Goal: Task Accomplishment & Management: Manage account settings

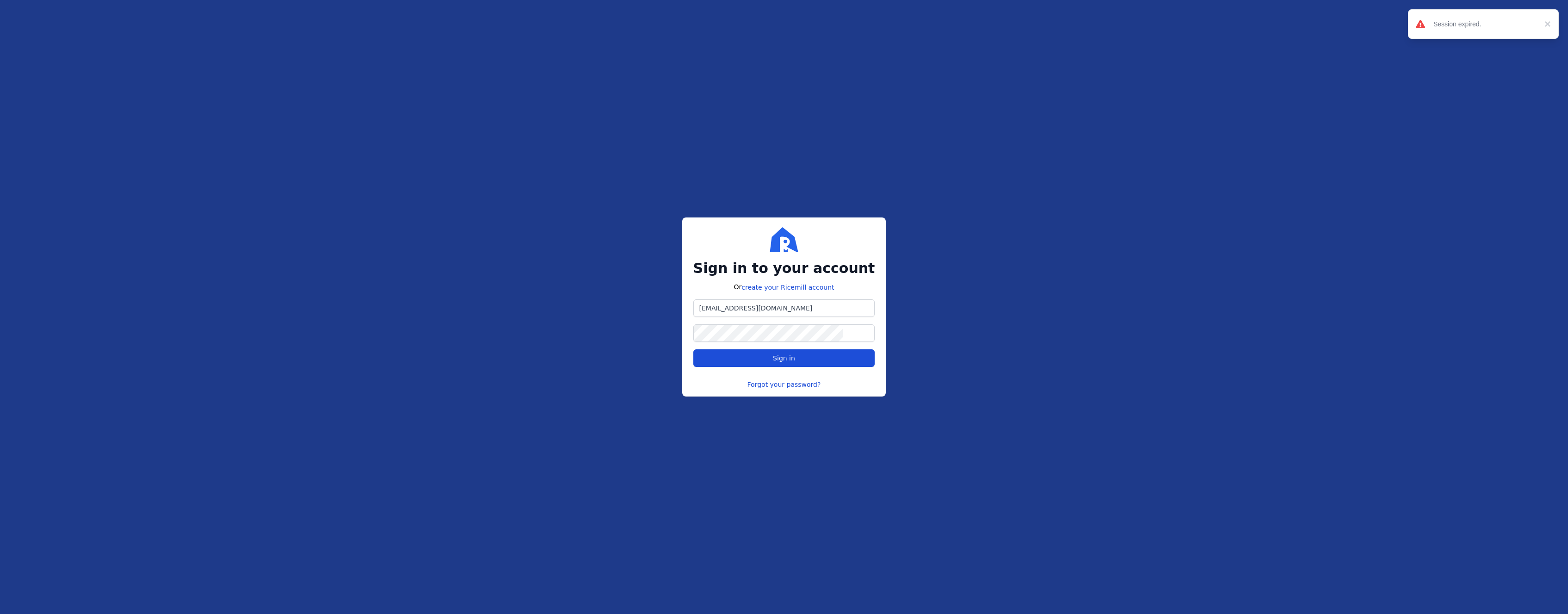
click at [786, 364] on button "Sign in" at bounding box center [785, 358] width 182 height 17
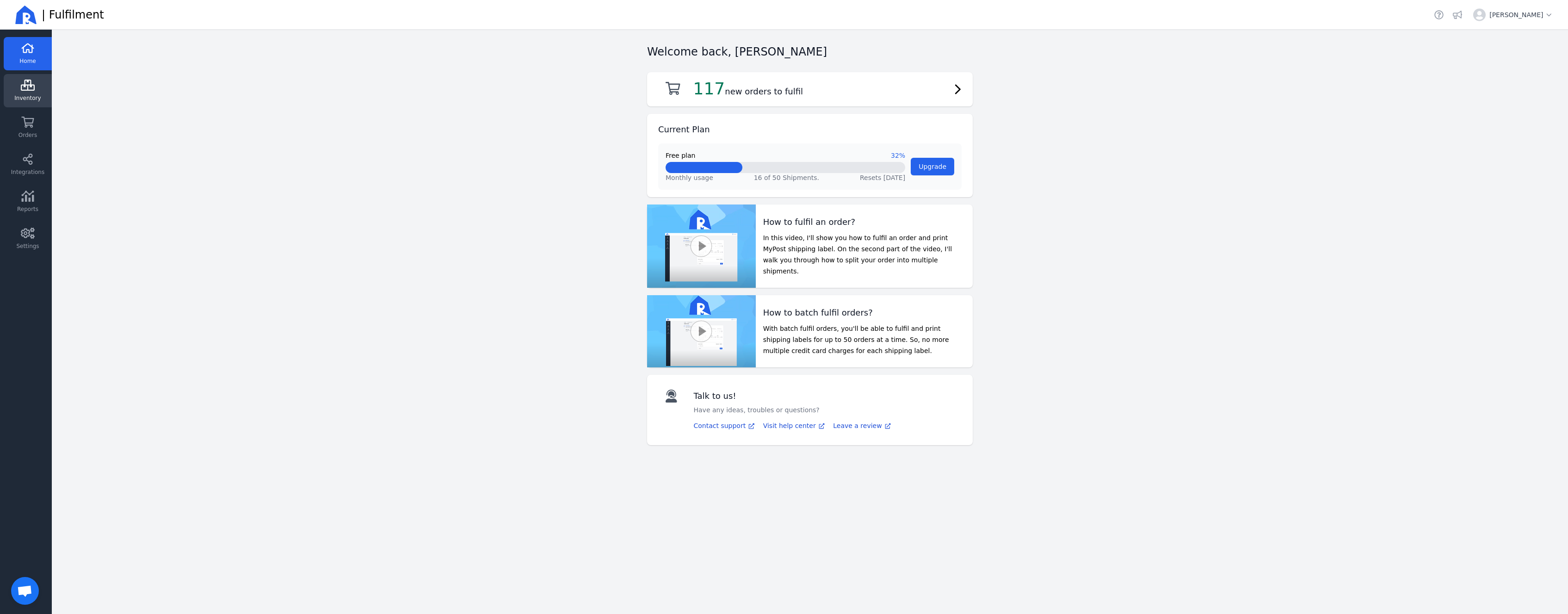
click at [47, 97] on link "Inventory" at bounding box center [27, 90] width 48 height 34
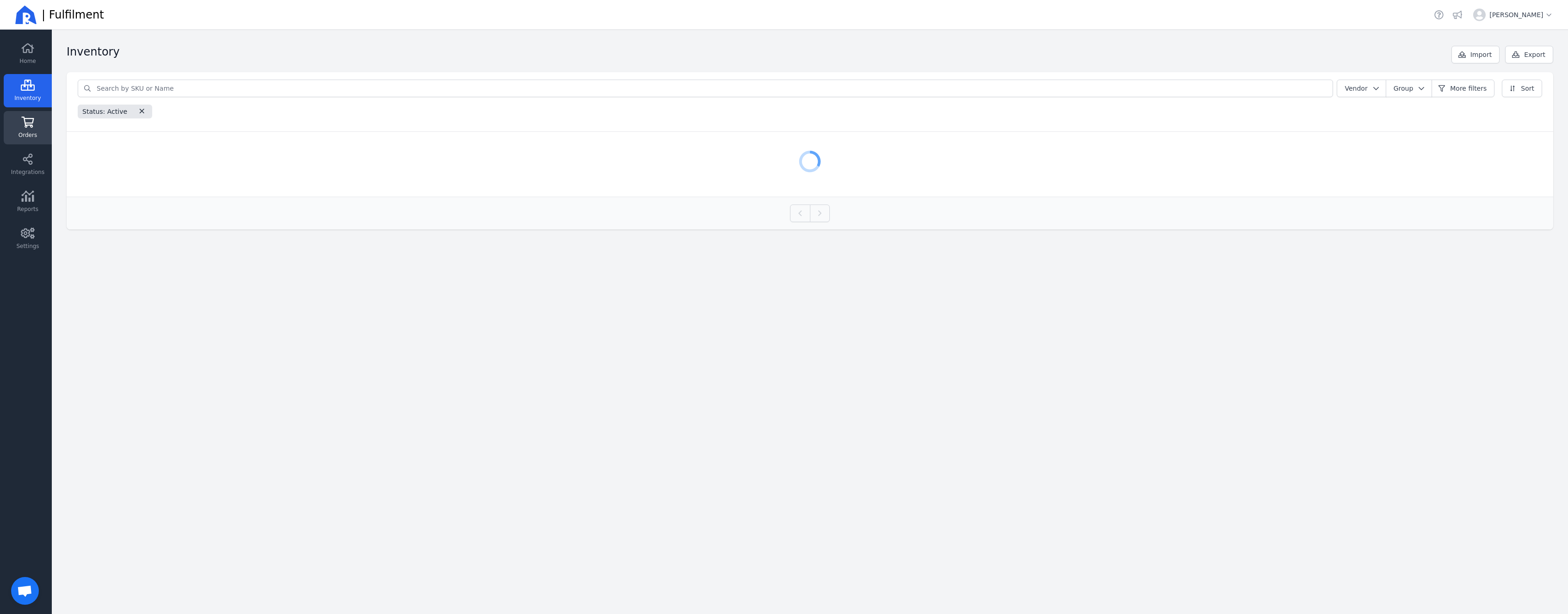
click at [31, 132] on span "Orders" at bounding box center [27, 135] width 18 height 7
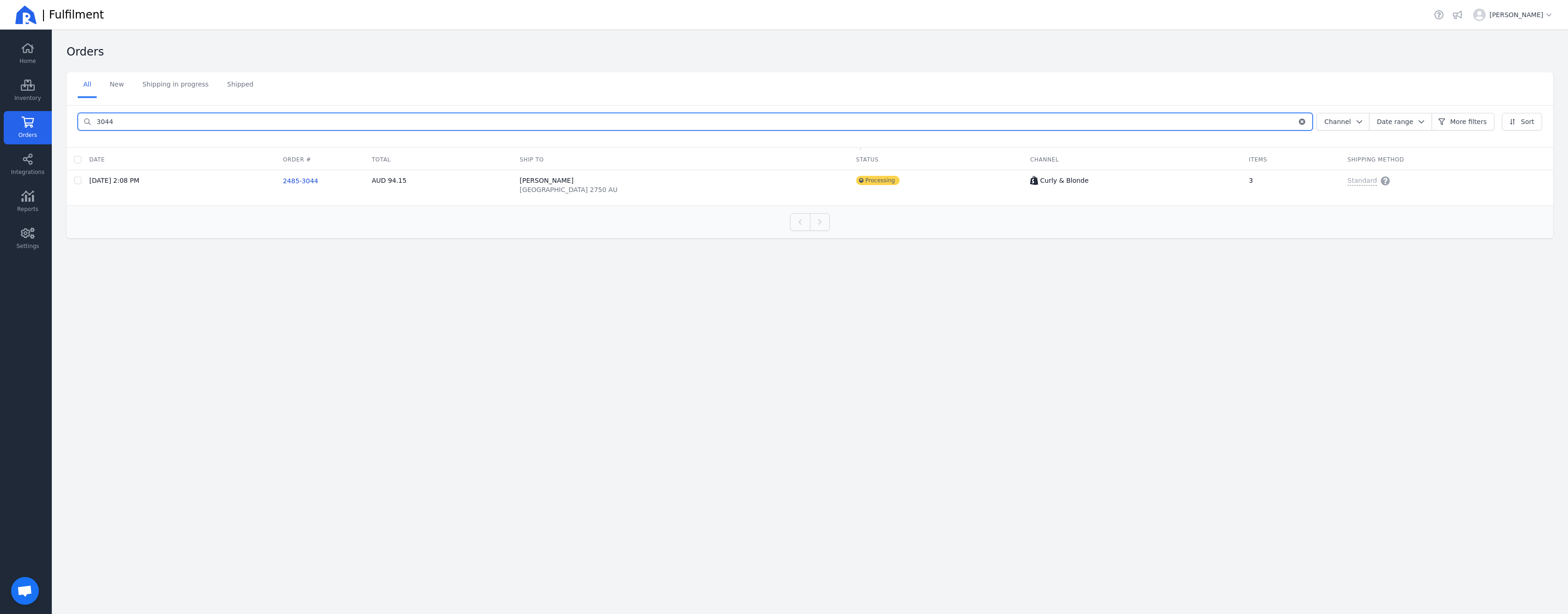
drag, startPoint x: 159, startPoint y: 125, endPoint x: 46, endPoint y: 123, distance: 113.0
click at [91, 124] on input "3044" at bounding box center [694, 121] width 1207 height 16
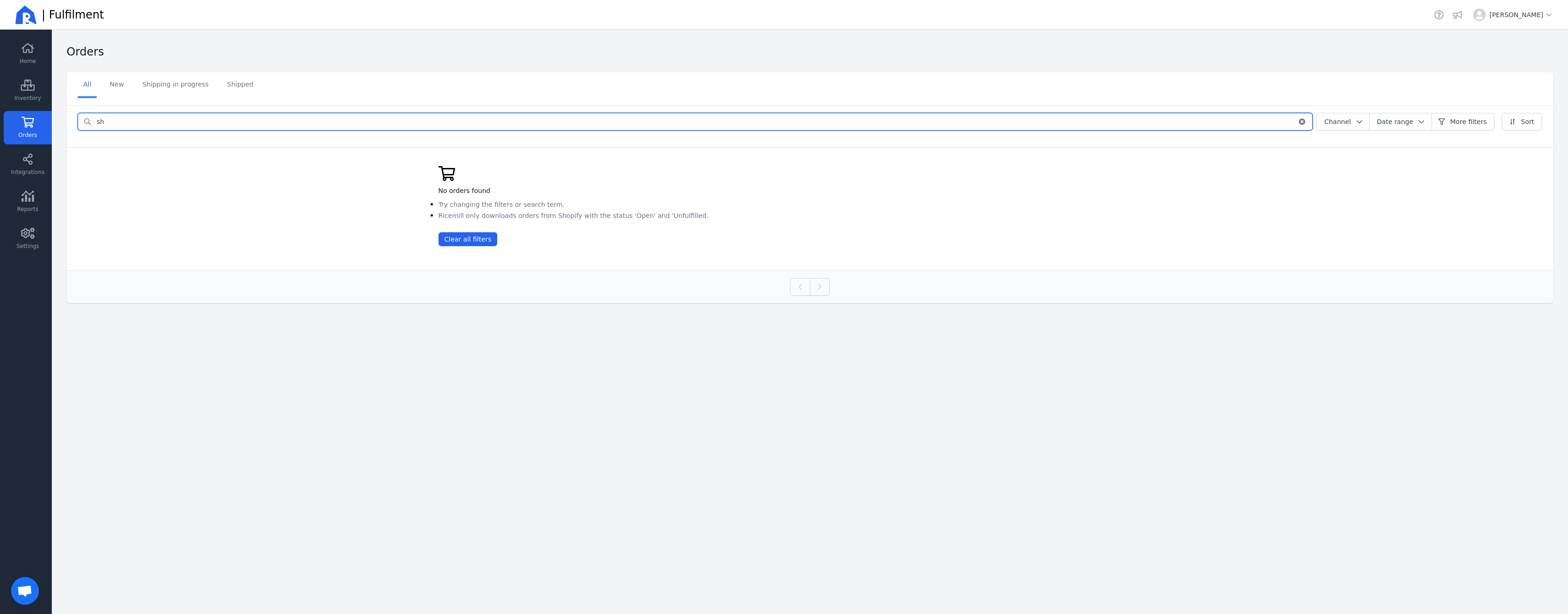
type input "s"
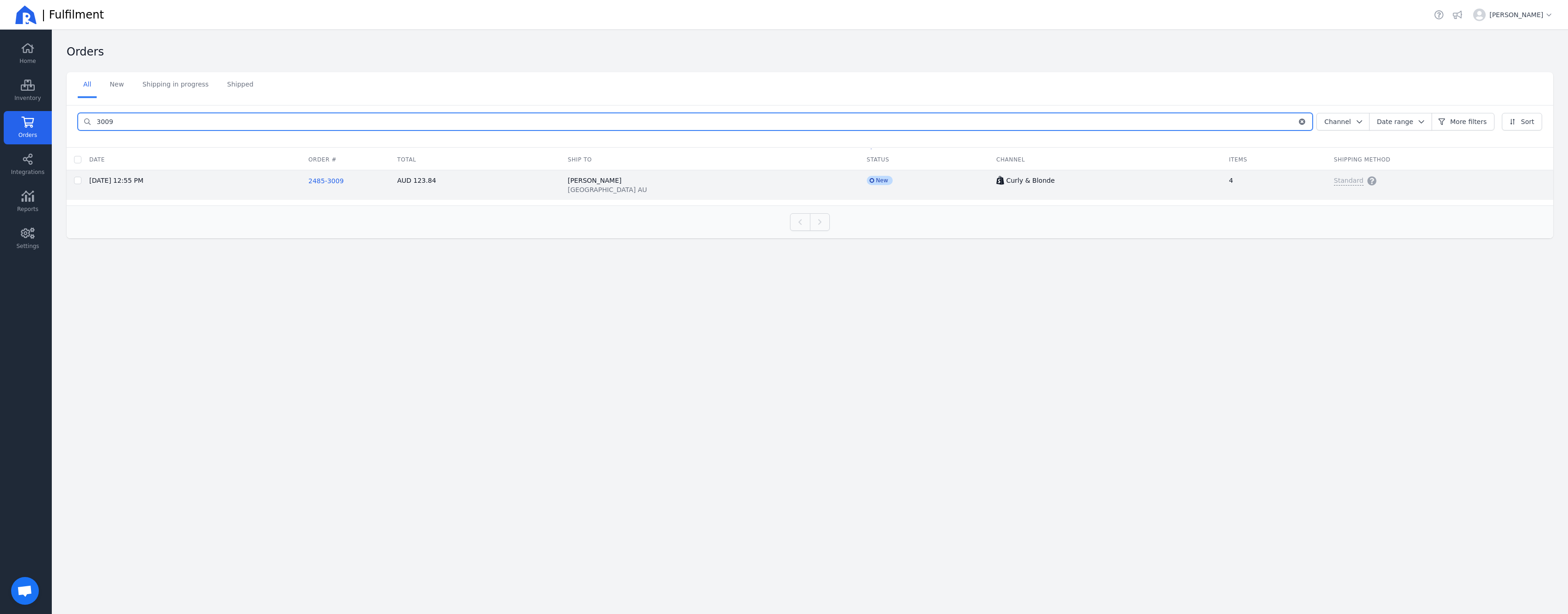
type input "3009"
click at [336, 178] on span "2485-3009" at bounding box center [326, 181] width 36 height 7
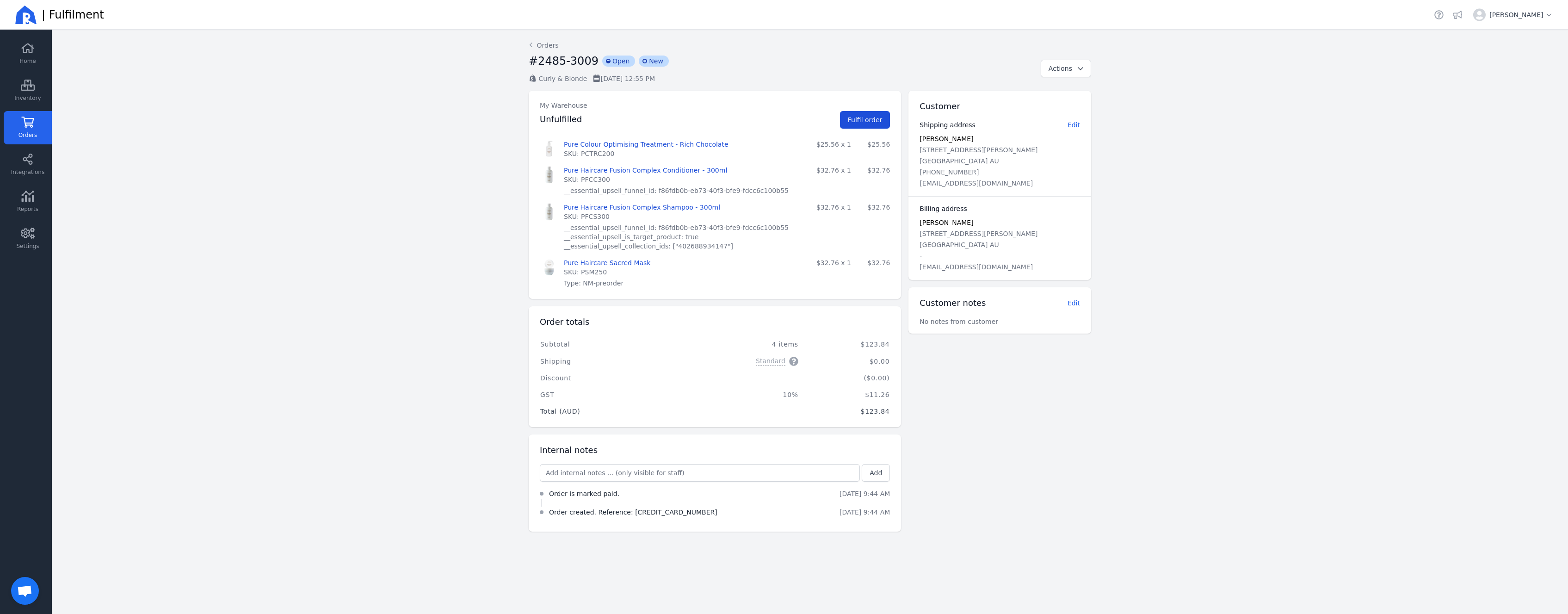
click at [871, 121] on span "Fulfil order" at bounding box center [865, 120] width 35 height 7
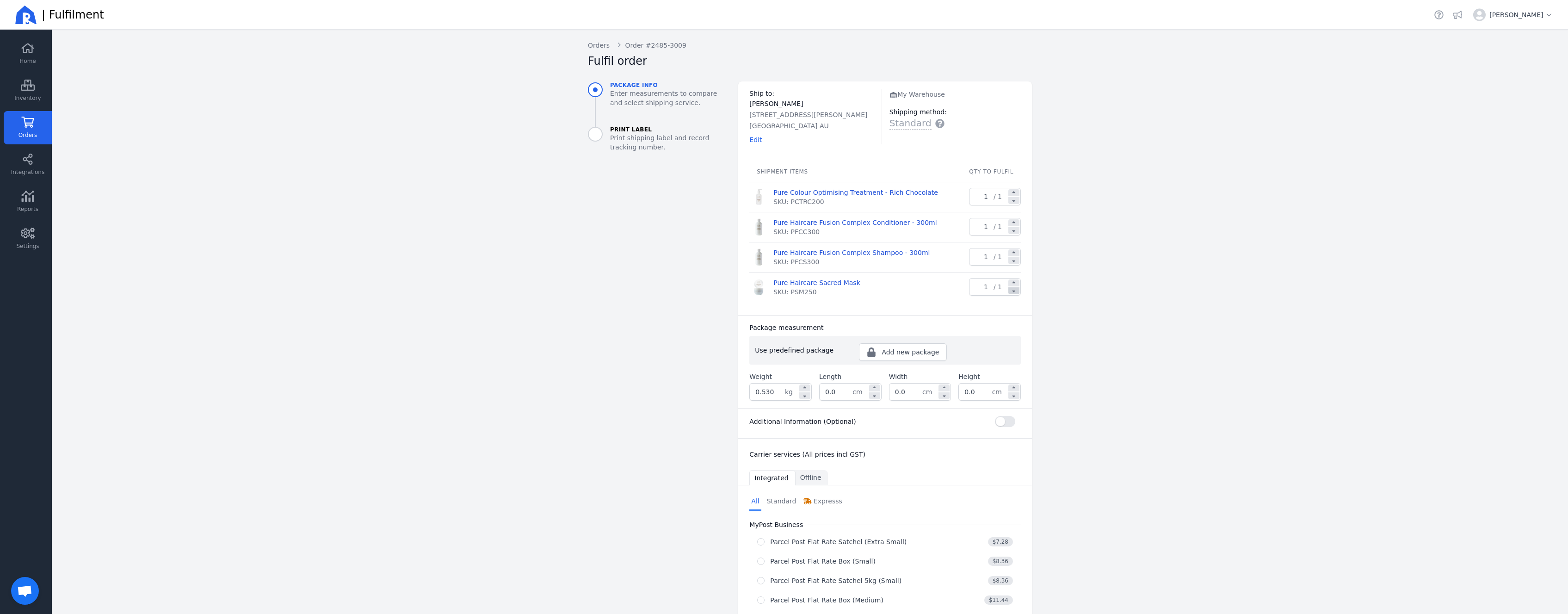
click at [1014, 292] on icon at bounding box center [1013, 290] width 8 height 5
type input "0"
type input "0.230"
type input "0.0"
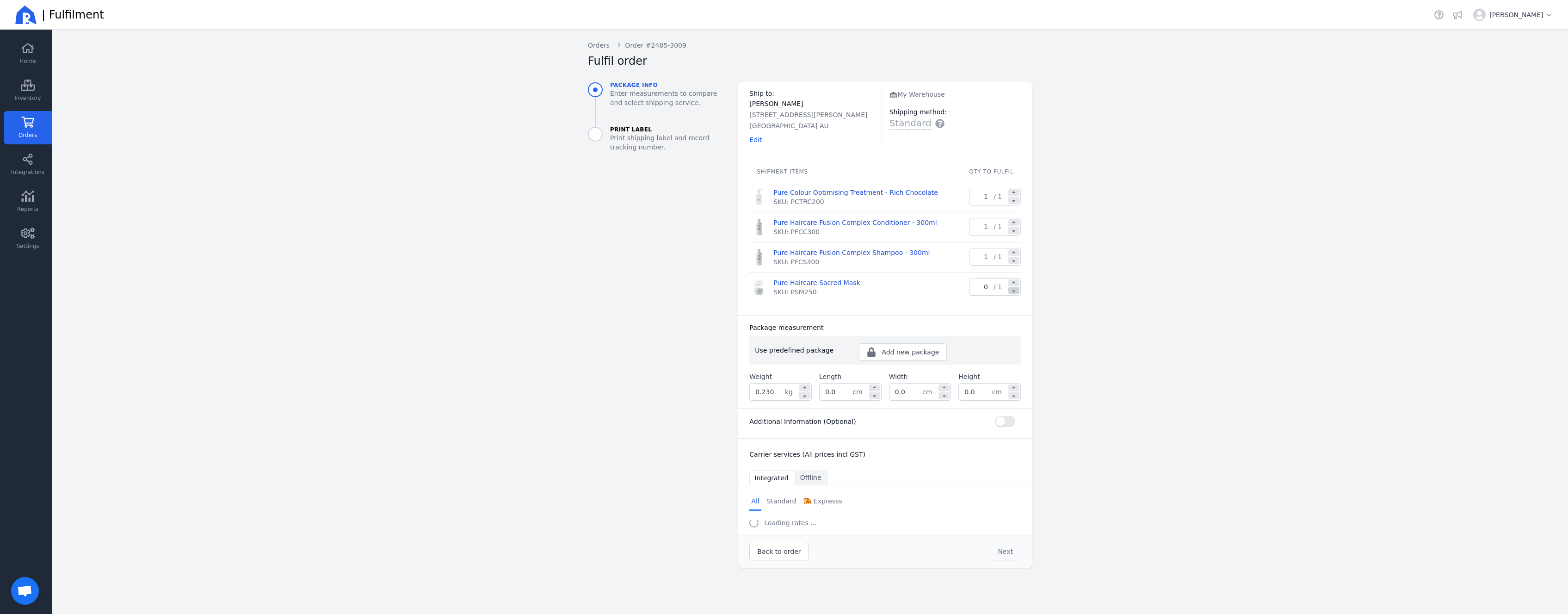
type input "0.0"
drag, startPoint x: 841, startPoint y: 395, endPoint x: 764, endPoint y: 386, distance: 77.5
click at [820, 386] on input "0.0" at bounding box center [836, 392] width 33 height 16
type input "32.0"
type input "24.0"
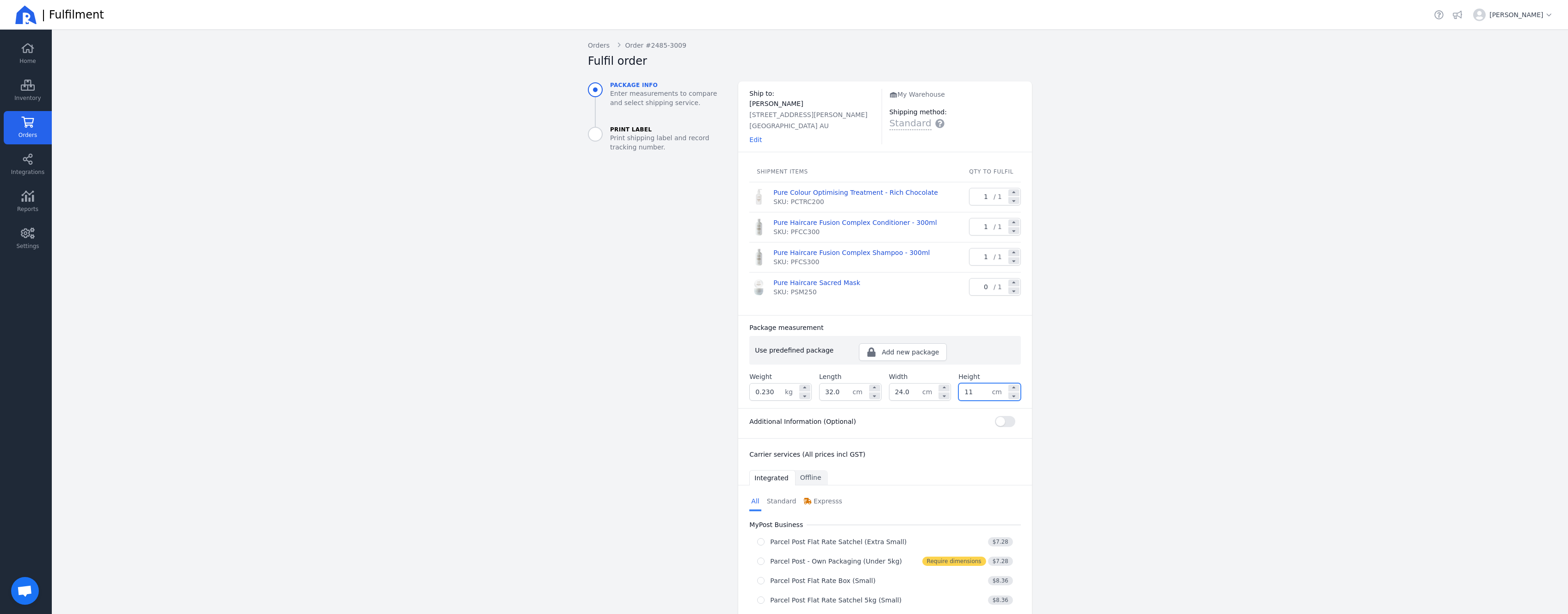
type input "11.0"
click at [653, 409] on aside "Package info Enter measurements to compare and select shipping service. Print L…" at bounding box center [656, 520] width 150 height 879
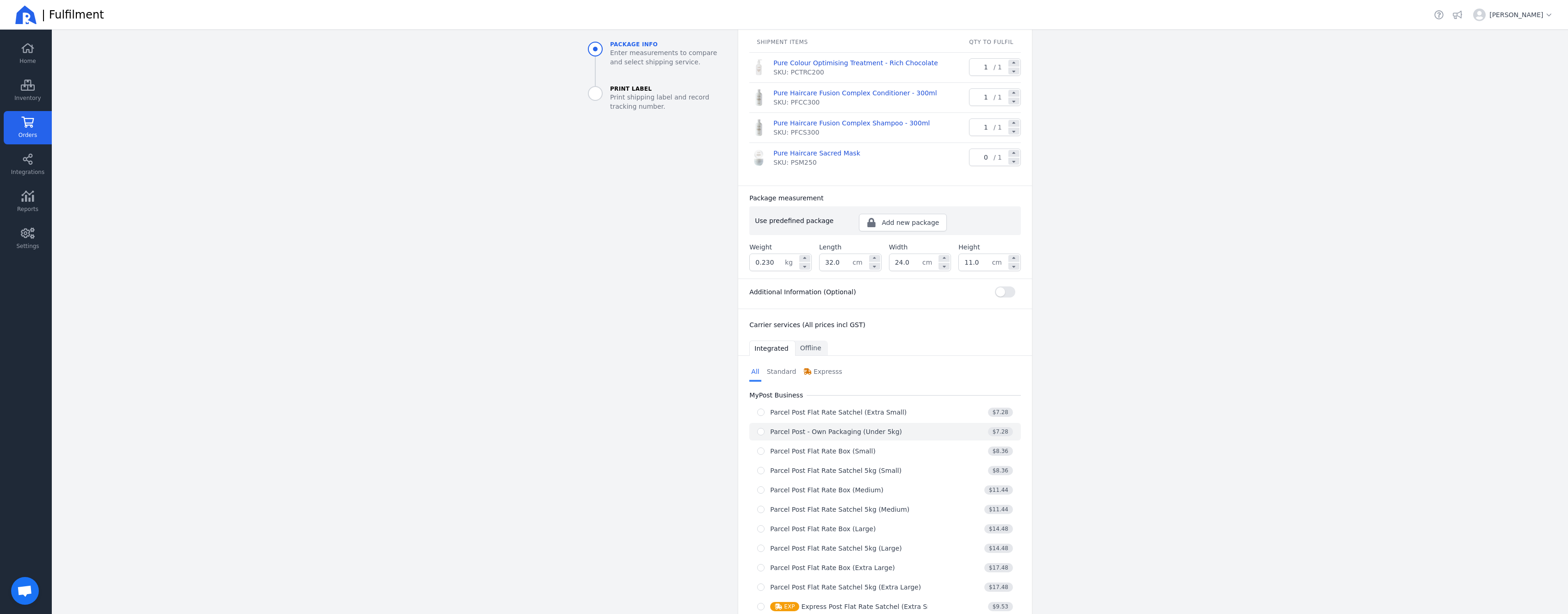
click at [788, 432] on div "Parcel Post - Own Packaging (Under 5kg)" at bounding box center [836, 432] width 132 height 9
radio input "true"
select select "0"
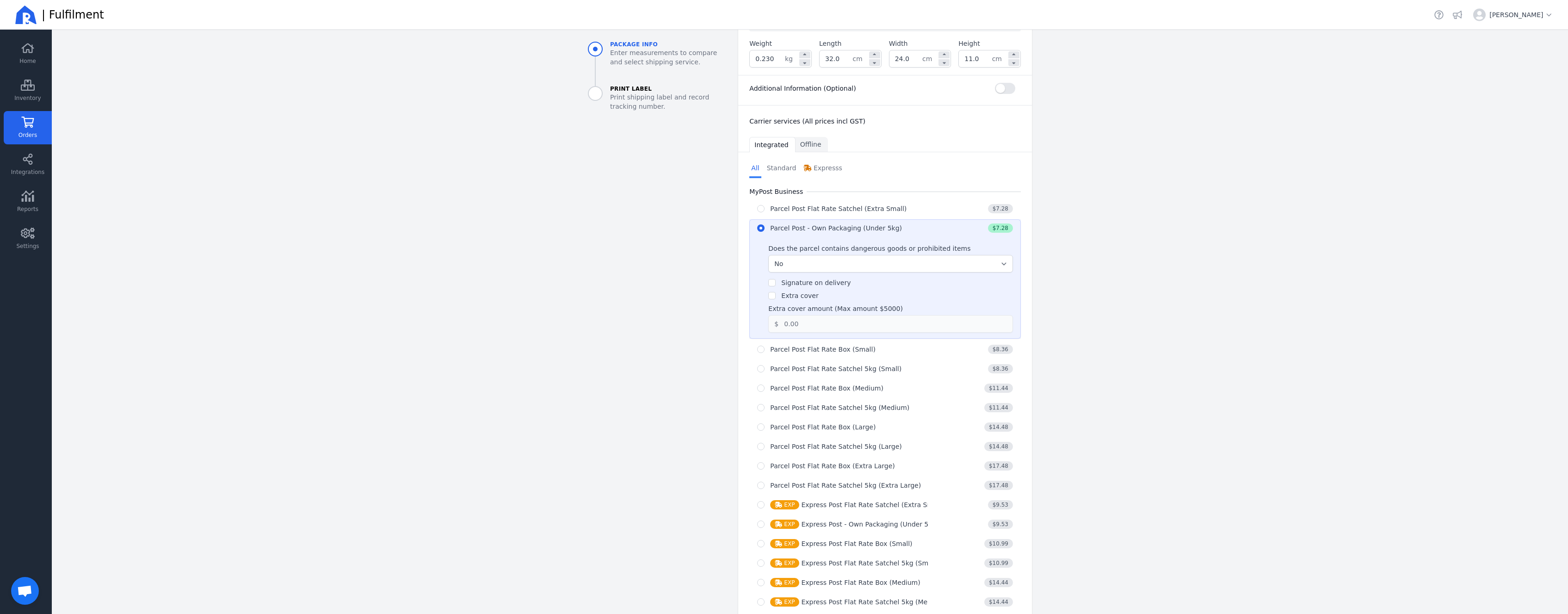
scroll to position [459, 0]
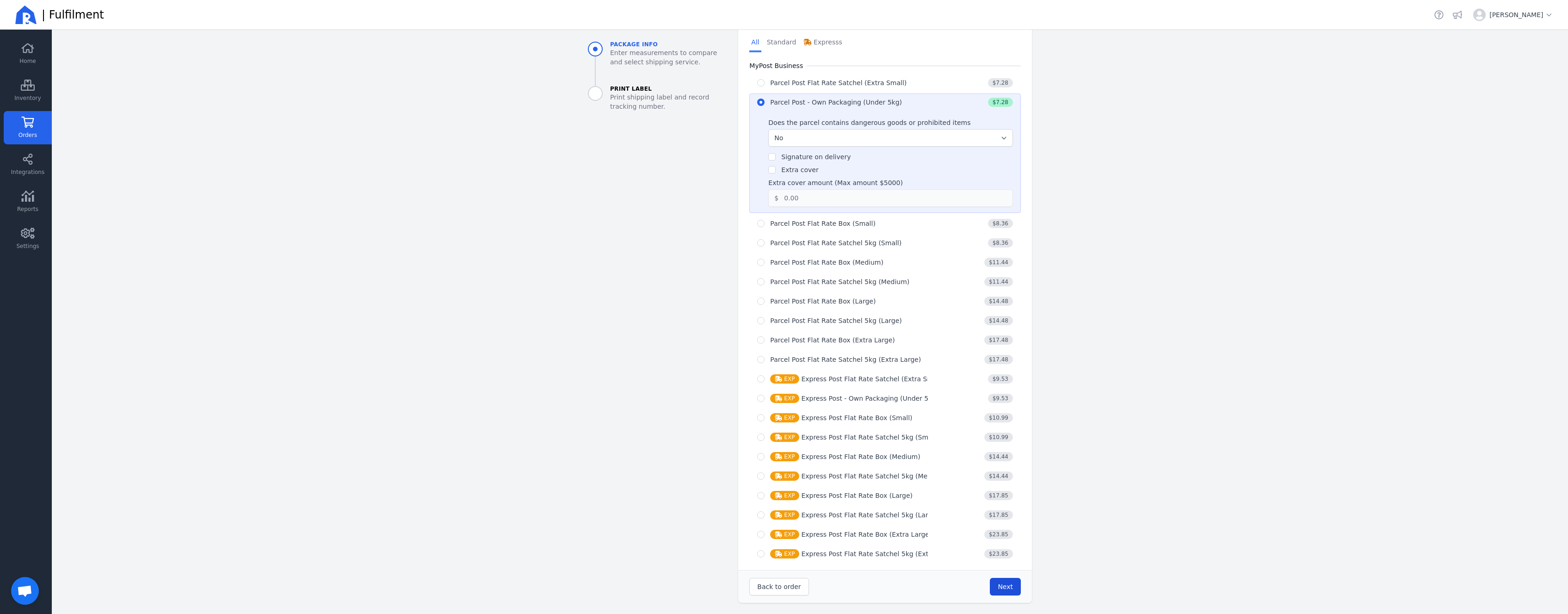
click at [994, 591] on button "Next" at bounding box center [1005, 587] width 31 height 17
type input "32.0"
type input "24.0"
type input "11.0"
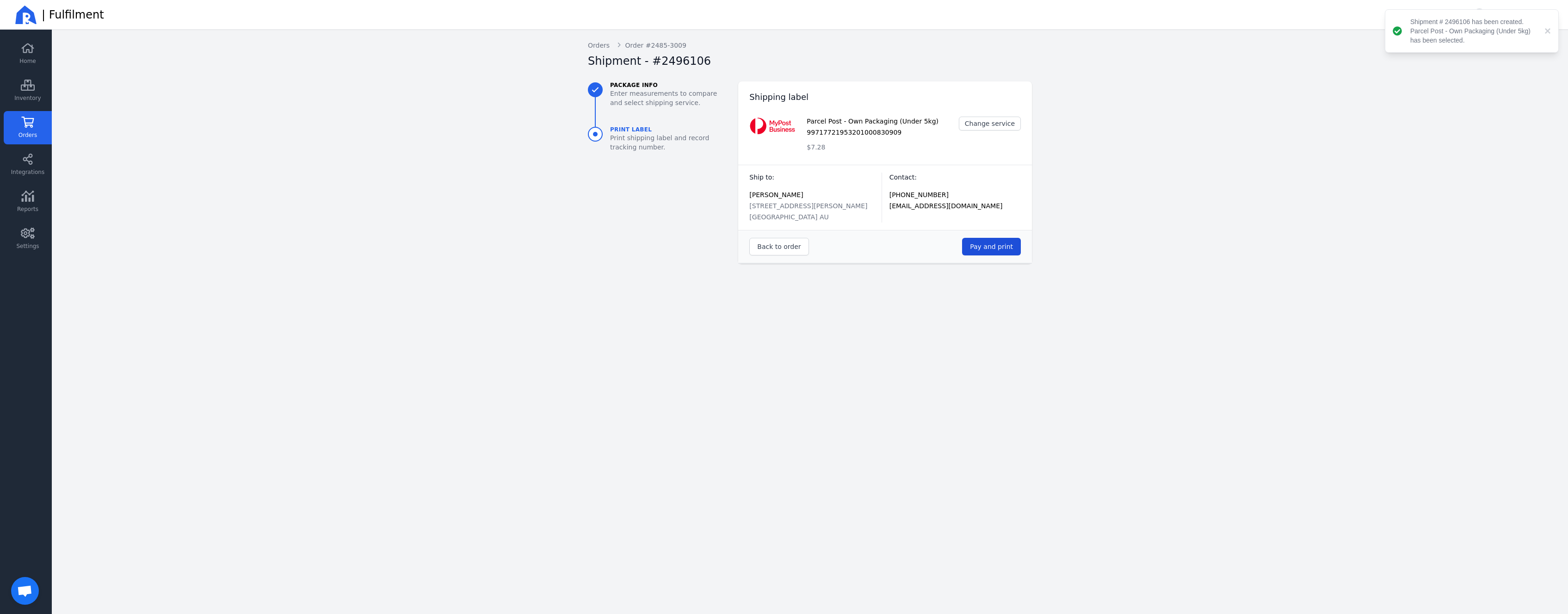
click at [1013, 248] on button "Pay and print" at bounding box center [992, 246] width 59 height 17
